Goal: Transaction & Acquisition: Purchase product/service

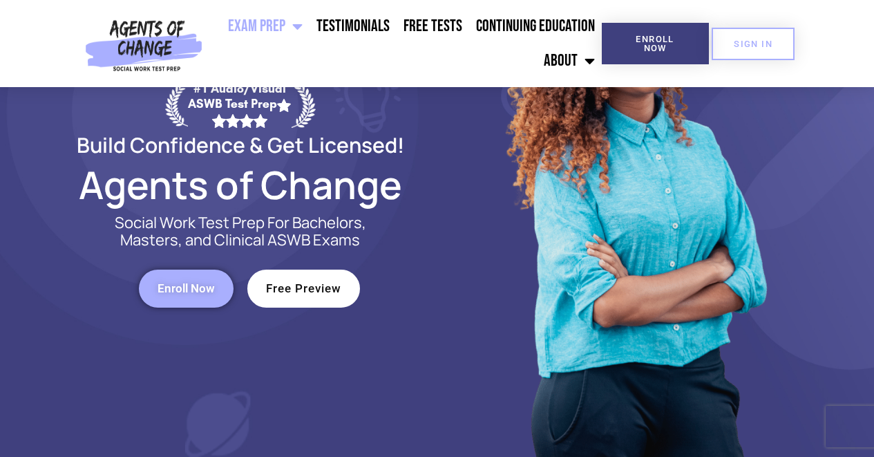
scroll to position [154, 0]
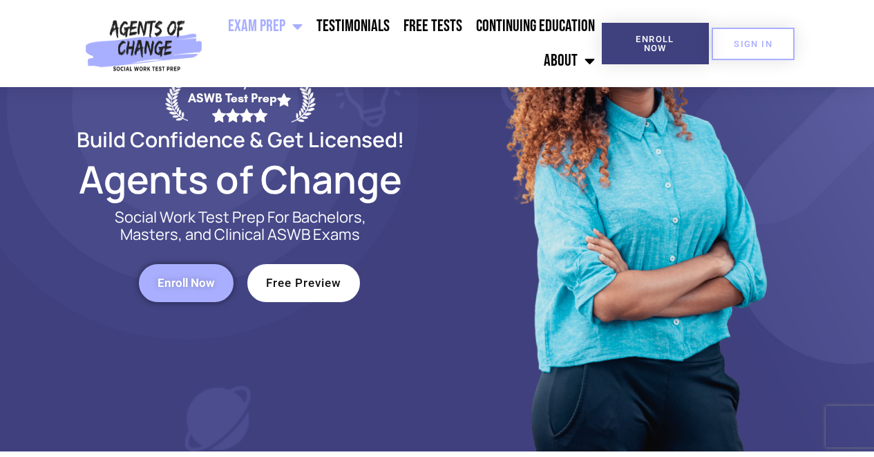
click at [173, 288] on span "Enroll Now" at bounding box center [186, 283] width 57 height 12
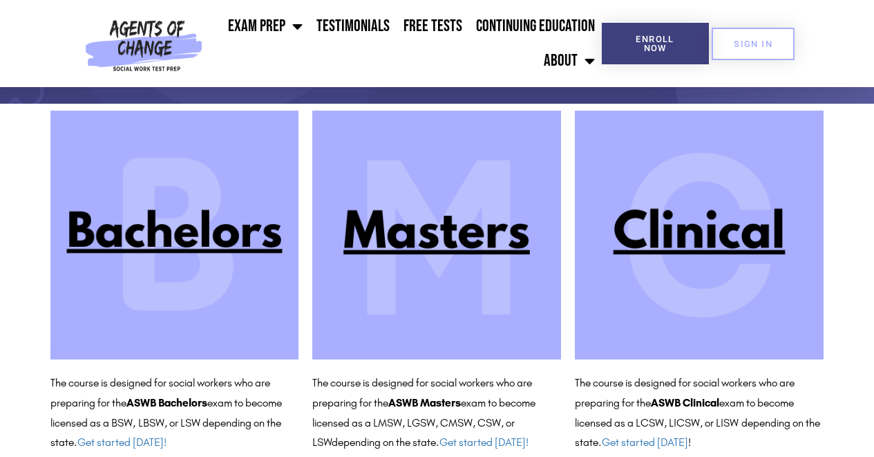
scroll to position [138, 0]
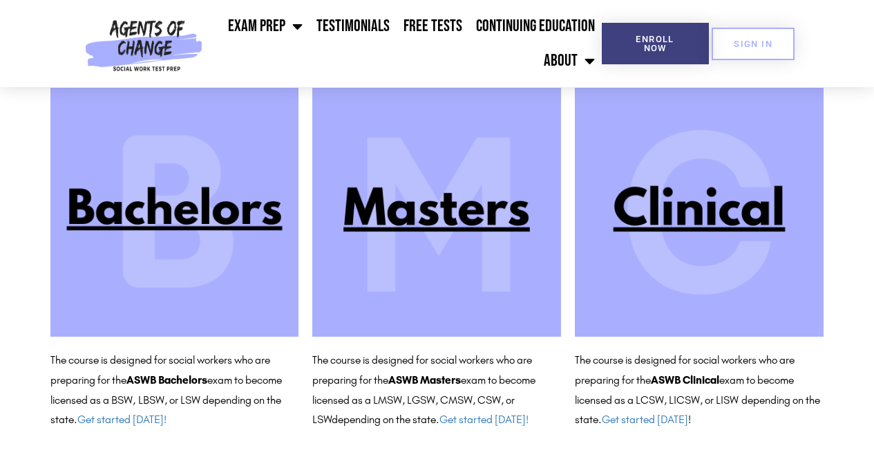
click at [430, 216] on img at bounding box center [436, 212] width 249 height 249
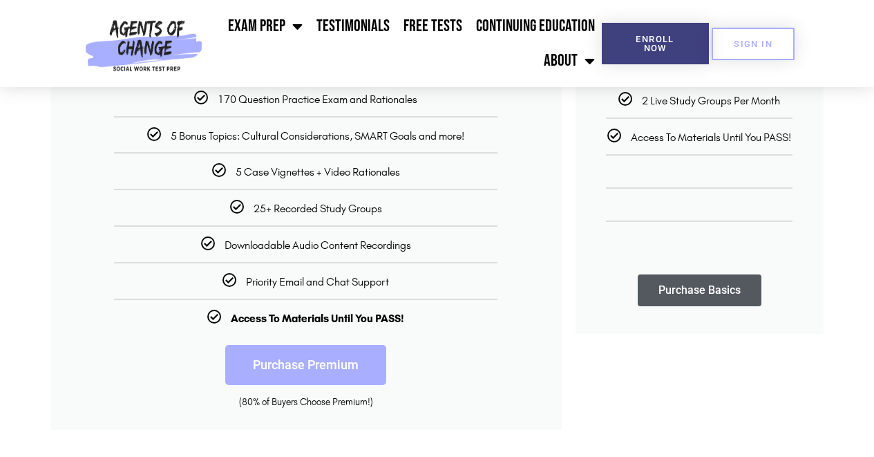
scroll to position [397, 0]
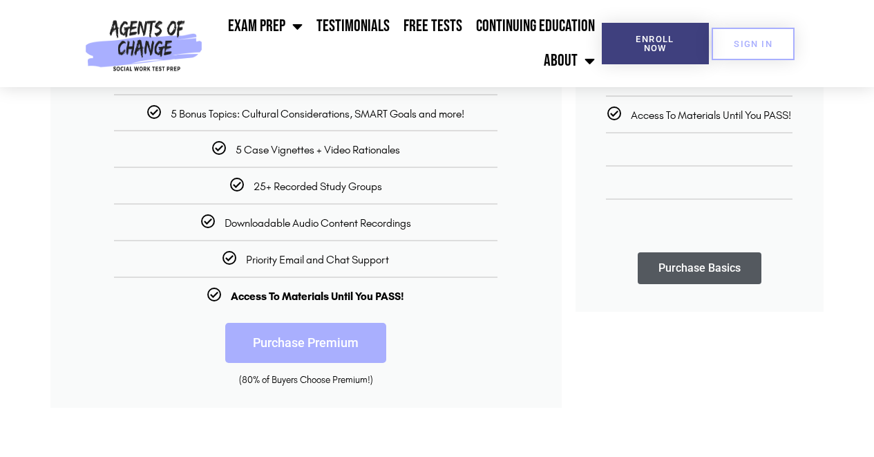
click at [319, 349] on link "Purchase Premium" at bounding box center [305, 343] width 161 height 40
